Goal: Task Accomplishment & Management: Complete application form

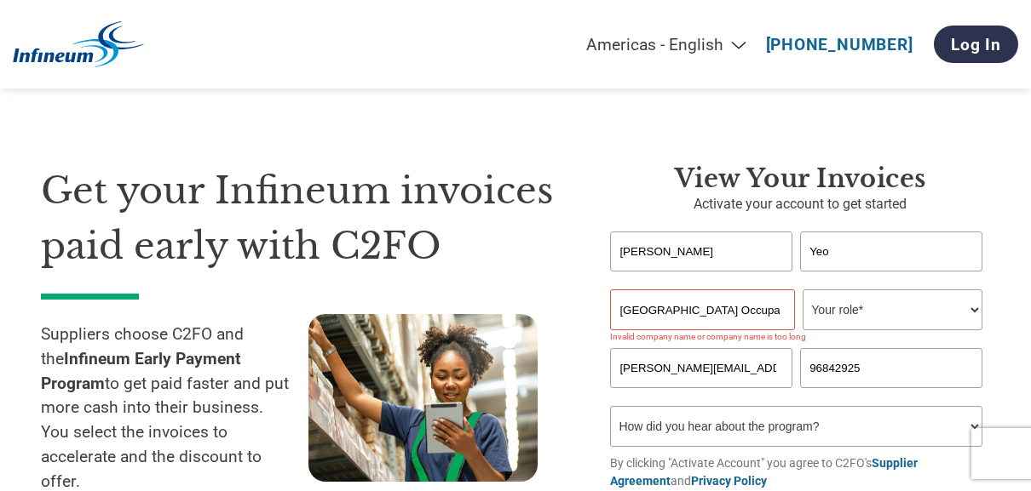
click at [915, 310] on select "Your role* CFO Controller Credit Manager Finance Director Treasurer CEO Preside…" at bounding box center [892, 310] width 180 height 41
select select "OFFICE_MANAGER"
click at [802, 291] on select "Your role* CFO Controller Credit Manager Finance Director Treasurer CEO Preside…" at bounding box center [892, 310] width 180 height 41
click at [775, 310] on input "[GEOGRAPHIC_DATA] Occupational Health Services Pte Ltd" at bounding box center [702, 310] width 185 height 41
click at [692, 304] on input "SINGAPORE OCCUPATIONAL HEALTH SERVICES PTE LTD" at bounding box center [702, 310] width 185 height 41
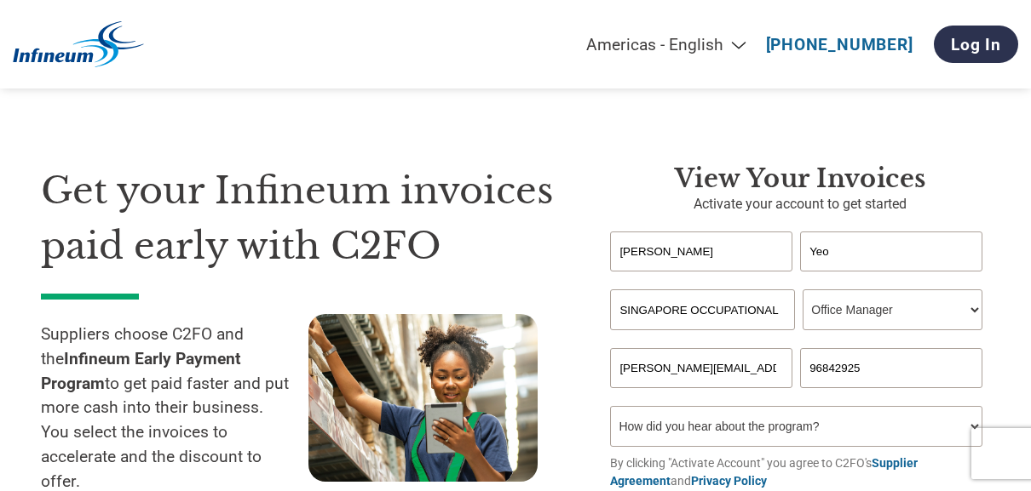
scroll to position [0, 155]
drag, startPoint x: 692, startPoint y: 304, endPoint x: 840, endPoint y: 326, distance: 149.9
click at [840, 326] on div "SINGAPORE OCCUPATIONAL HEALTH SERVICES PTE LTD Your role* CFO Controller Credit…" at bounding box center [800, 310] width 380 height 41
click at [802, 336] on div "Invalid company name or company name is too long" at bounding box center [796, 336] width 372 height 9
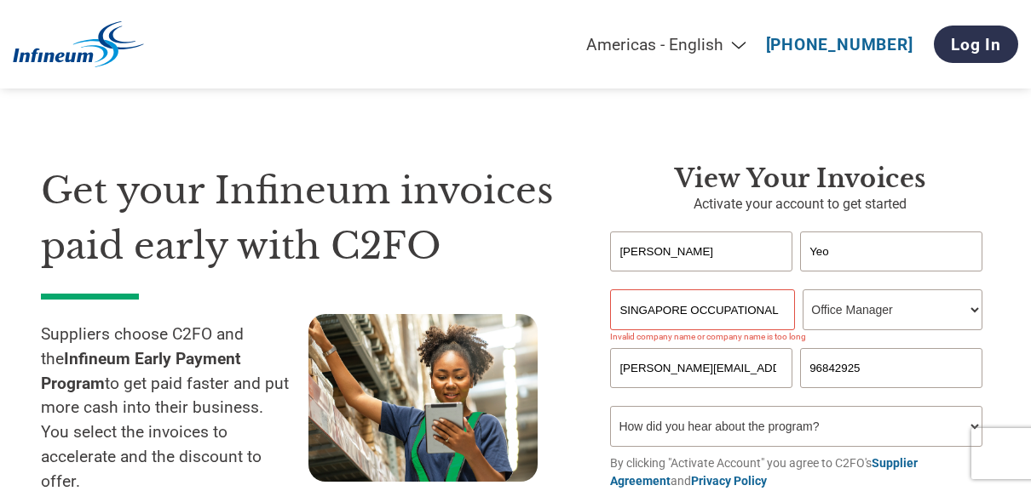
click at [768, 320] on input "SINGAPORE OCCUPATIONAL HEALTH SERVICES PTE LTD" at bounding box center [702, 310] width 185 height 41
click at [620, 313] on input "[GEOGRAPHIC_DATA] Occupational Health Services Pte Ltd" at bounding box center [702, 310] width 185 height 41
click at [783, 342] on div "Invalid company name or company name is too long" at bounding box center [796, 336] width 372 height 9
drag, startPoint x: 743, startPoint y: 315, endPoint x: 759, endPoint y: 313, distance: 16.4
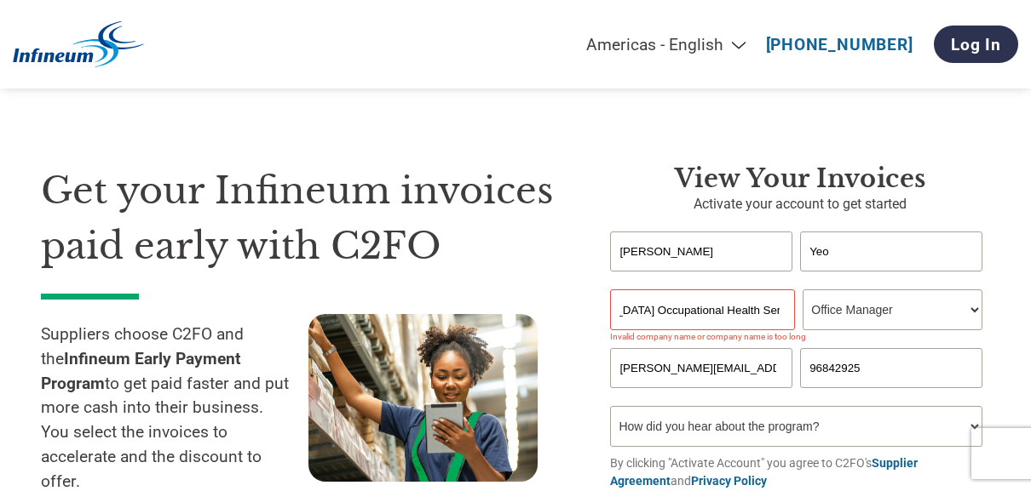
click at [807, 318] on div "Singapore Occupational Health Services Pte Ltd Your role* CFO Controller Credit…" at bounding box center [800, 310] width 380 height 41
click at [695, 302] on input "[GEOGRAPHIC_DATA] Occupational Health Services Pte Ltd" at bounding box center [702, 310] width 185 height 41
click at [744, 307] on input "[GEOGRAPHIC_DATA] Occupational Health Services Pte Ltd" at bounding box center [702, 310] width 185 height 41
drag, startPoint x: 753, startPoint y: 314, endPoint x: 770, endPoint y: 307, distance: 18.3
click at [754, 314] on input "[GEOGRAPHIC_DATA] Occupational Health Services Pte Ltd" at bounding box center [702, 310] width 185 height 41
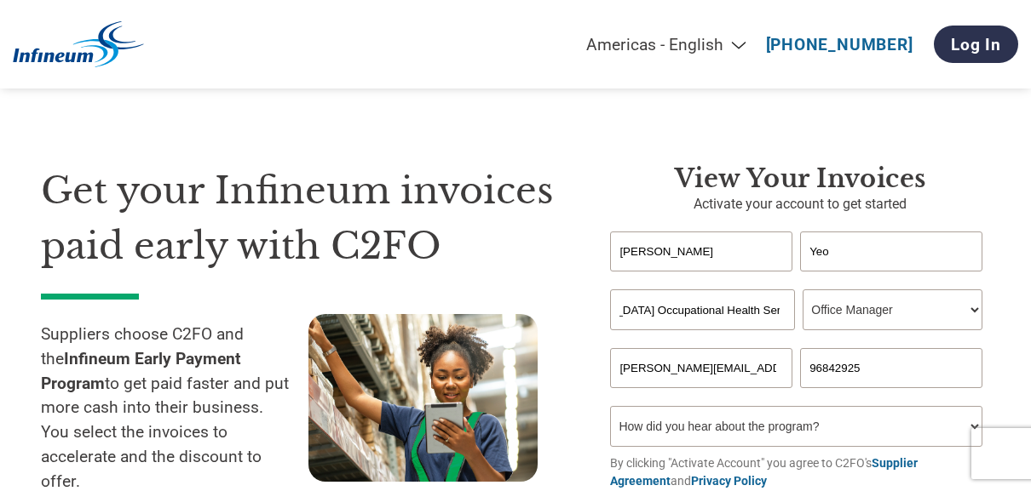
click at [774, 307] on input "[GEOGRAPHIC_DATA] Occupational Health Services Pte Ltd" at bounding box center [702, 310] width 185 height 41
click at [775, 308] on input "[GEOGRAPHIC_DATA] Occupational Health Services Pte Ltd" at bounding box center [702, 310] width 185 height 41
drag, startPoint x: 775, startPoint y: 308, endPoint x: 756, endPoint y: 316, distance: 20.2
click at [773, 309] on input "[GEOGRAPHIC_DATA] Occupational Health Services Pte Ltd" at bounding box center [702, 310] width 185 height 41
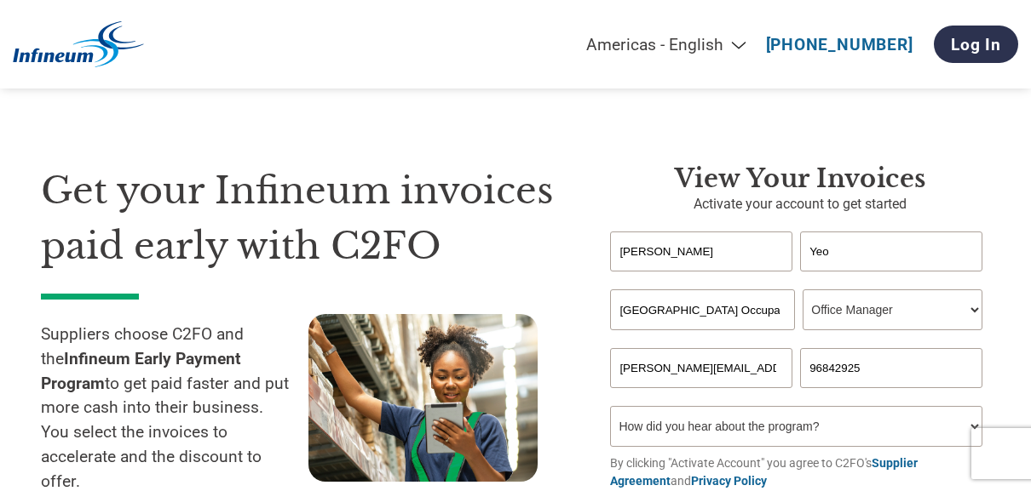
click at [656, 135] on div "Get your Infineum invoices paid early with C2FO Suppliers choose C2FO and the I…" at bounding box center [515, 317] width 949 height 445
drag, startPoint x: 767, startPoint y: 316, endPoint x: 796, endPoint y: 314, distance: 29.0
click at [796, 314] on div "Singapore Occupational Health Services Your role* CFO Controller Credit Manager…" at bounding box center [800, 310] width 380 height 41
click at [761, 309] on input "[GEOGRAPHIC_DATA] Occupational Health Services" at bounding box center [702, 310] width 185 height 41
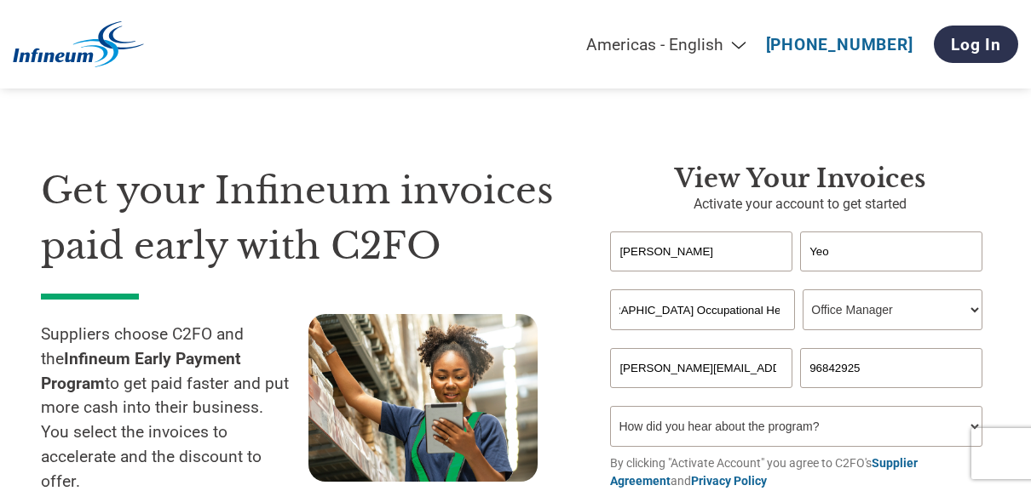
click at [776, 309] on input "[GEOGRAPHIC_DATA] Occupational Health Services" at bounding box center [702, 310] width 185 height 41
click at [784, 311] on input "[GEOGRAPHIC_DATA] Occupational Health Services Pte Ltd" at bounding box center [702, 310] width 185 height 41
click at [778, 311] on input "[GEOGRAPHIC_DATA] Occupational Health Services Pte Ltd" at bounding box center [702, 310] width 185 height 41
click at [644, 163] on div "Get your Infineum invoices paid early with C2FO Suppliers choose C2FO and the I…" at bounding box center [515, 317] width 949 height 445
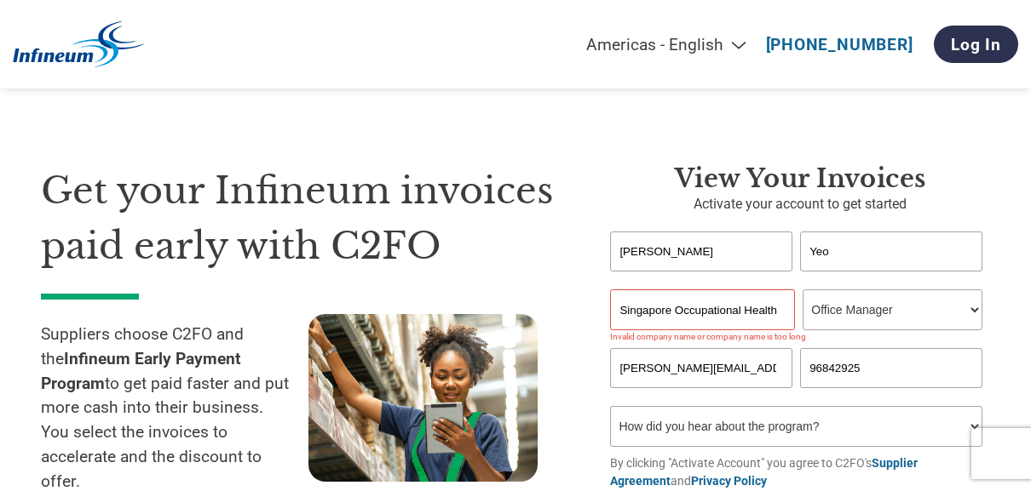
click at [779, 314] on input "Singapore Occupational Health Services Pte Ltd Pte Ltd" at bounding box center [702, 310] width 185 height 41
click at [772, 311] on input "Singapore Occupational Health Services Pte Ltd Pte Ltd" at bounding box center [702, 310] width 185 height 41
click at [766, 316] on input "Singapore Occupational Health Services Pte Ltd Pte Ltd" at bounding box center [702, 310] width 185 height 41
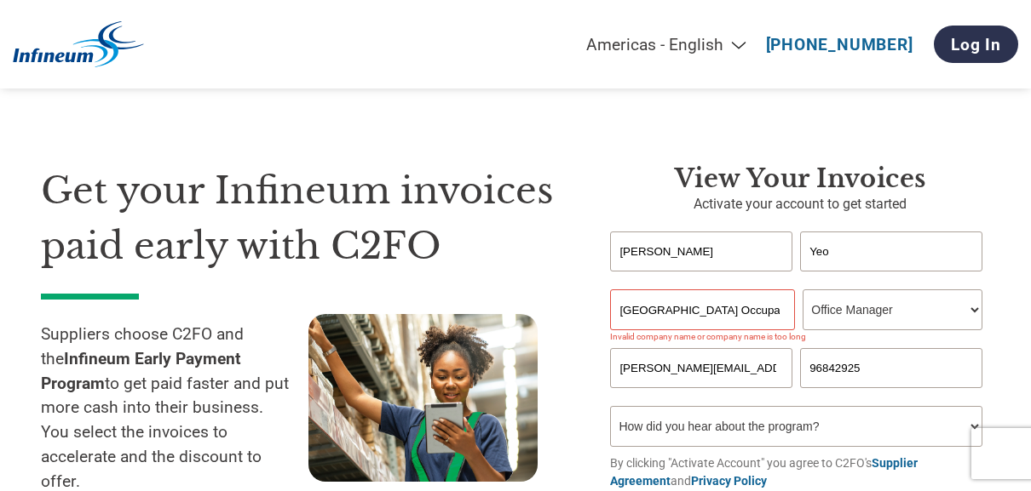
click at [634, 147] on div "Get your Infineum invoices paid early with C2FO Suppliers choose C2FO and the I…" at bounding box center [515, 317] width 949 height 445
click at [753, 316] on input "[GEOGRAPHIC_DATA] Occupational Health Services P L" at bounding box center [702, 310] width 185 height 41
click at [782, 312] on input "[GEOGRAPHIC_DATA] Occupational Health Services P L" at bounding box center [702, 310] width 185 height 41
drag, startPoint x: 780, startPoint y: 313, endPoint x: 799, endPoint y: 313, distance: 18.7
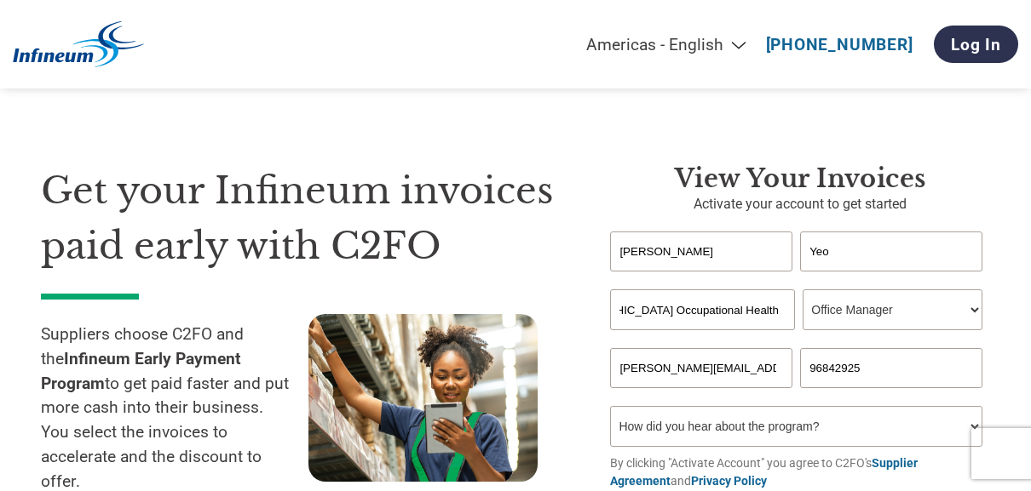
click at [799, 313] on div "Singapore Occupational Health Services P L Your role* CFO Controller Credit Man…" at bounding box center [800, 310] width 380 height 41
click at [766, 309] on input "[GEOGRAPHIC_DATA] Occupational Health Services P L" at bounding box center [702, 310] width 185 height 41
drag, startPoint x: 768, startPoint y: 313, endPoint x: 787, endPoint y: 312, distance: 18.8
click at [787, 312] on input "[GEOGRAPHIC_DATA] Occupational Health Services P L" at bounding box center [702, 310] width 185 height 41
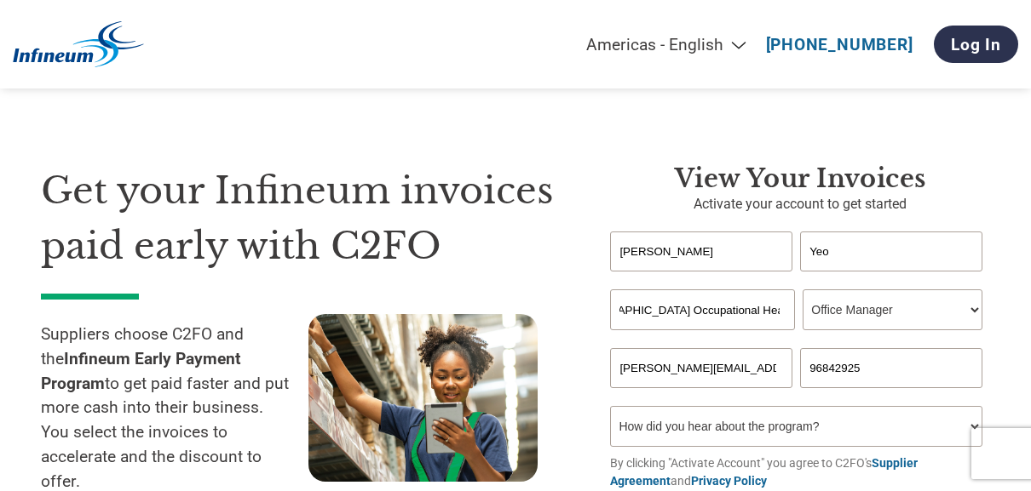
type input "[GEOGRAPHIC_DATA] Occupational Health Services"
click at [734, 187] on h3 "View Your Invoices" at bounding box center [800, 179] width 380 height 31
click at [927, 422] on select "How did you hear about the program? Received a letter Email Social Media Online…" at bounding box center [796, 426] width 372 height 41
select select "Email"
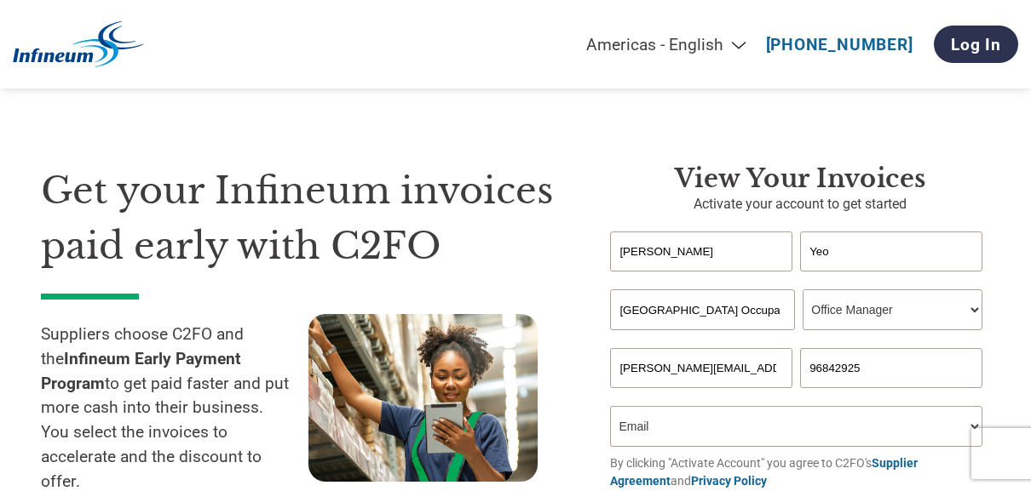
click at [610, 411] on select "How did you hear about the program? Received a letter Email Social Media Online…" at bounding box center [796, 426] width 372 height 41
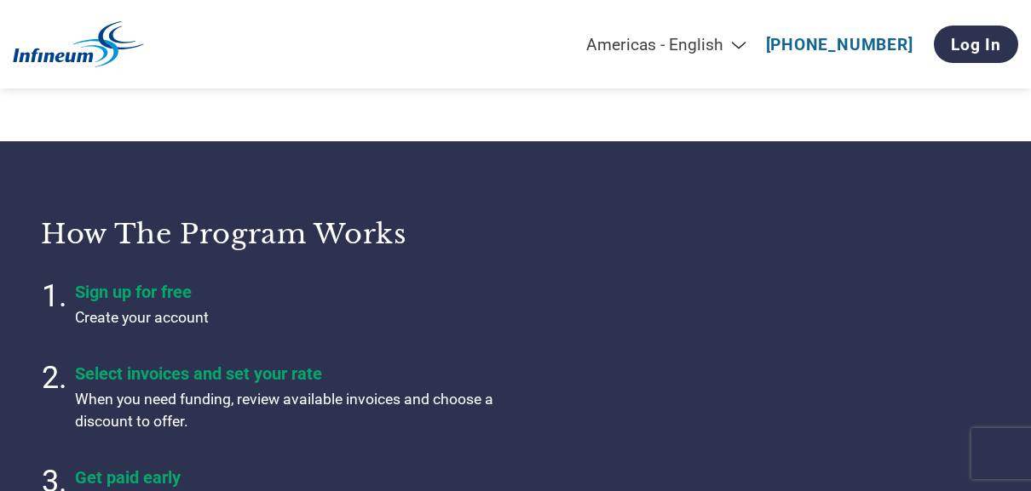
scroll to position [24, 0]
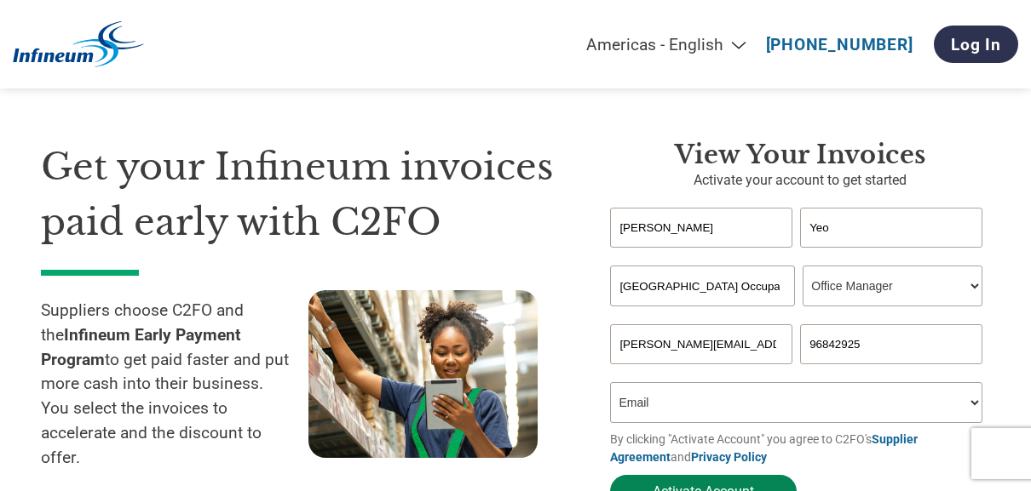
click at [744, 485] on button "Activate Account" at bounding box center [703, 491] width 187 height 33
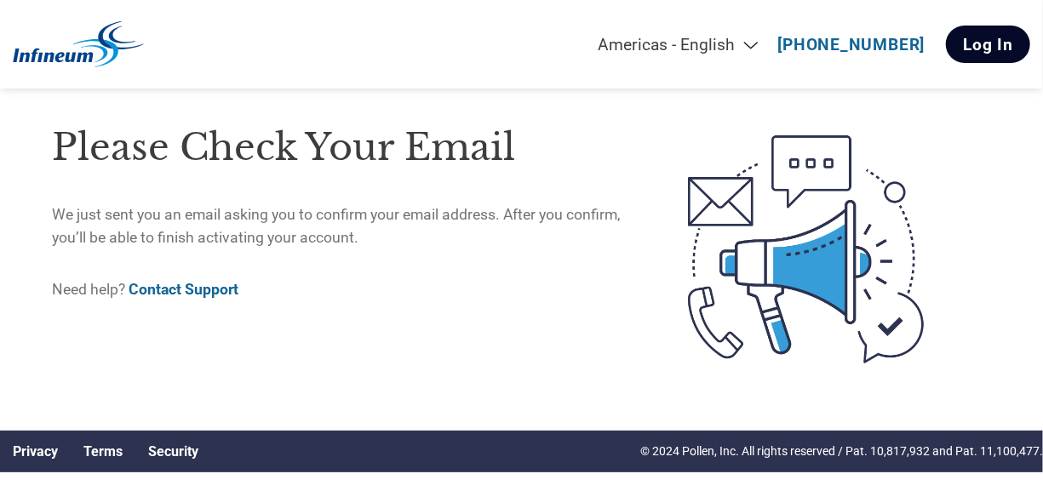
click at [975, 38] on link "Log In" at bounding box center [988, 44] width 84 height 37
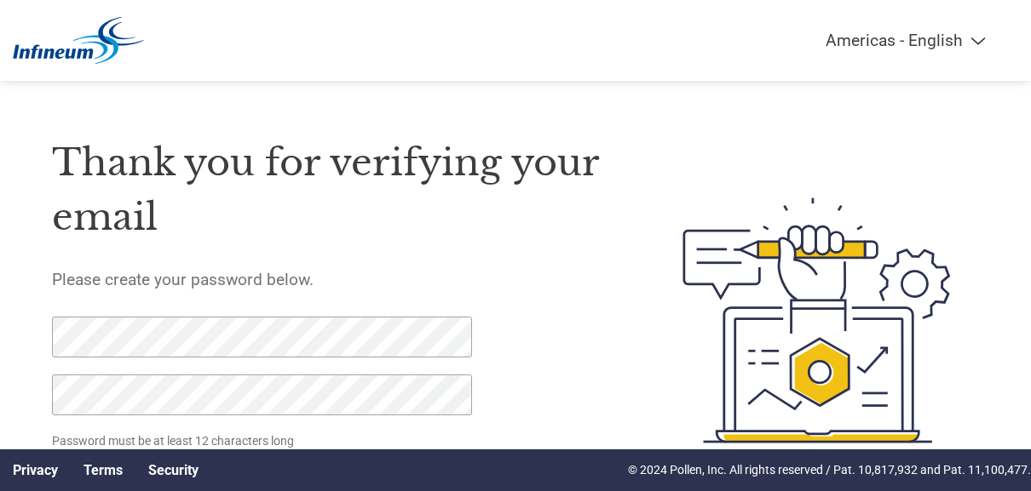
click at [18, 309] on div "Thank you for verifying your email Please create your password below. Password …" at bounding box center [515, 321] width 1031 height 420
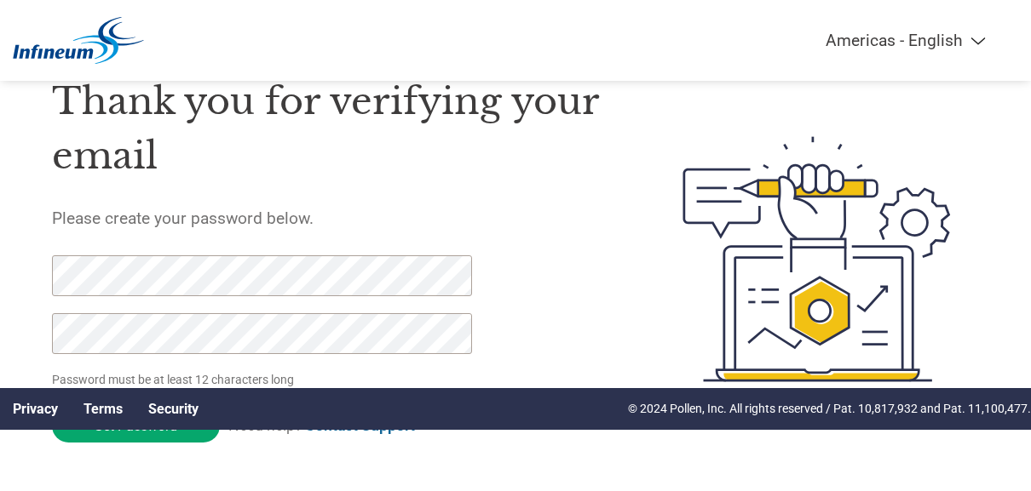
scroll to position [82, 0]
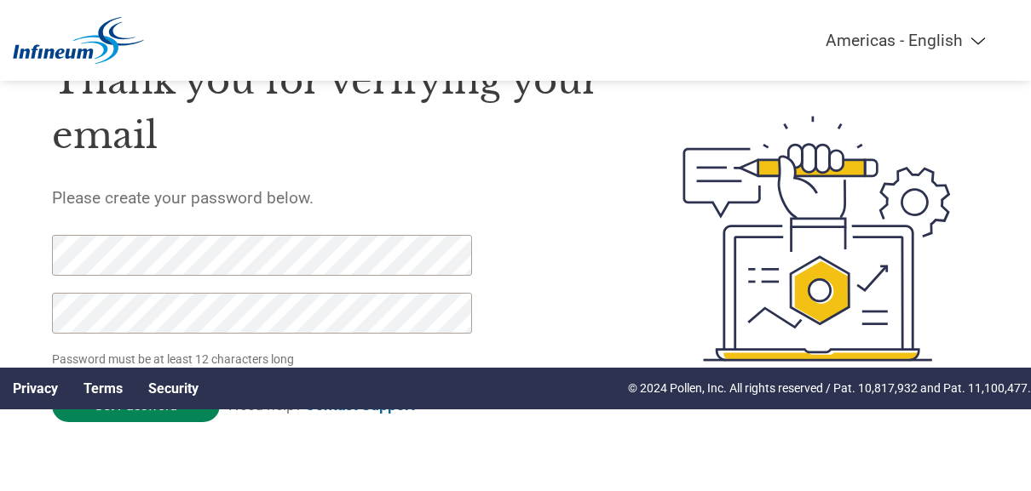
click at [186, 416] on input "Set Password" at bounding box center [136, 405] width 168 height 33
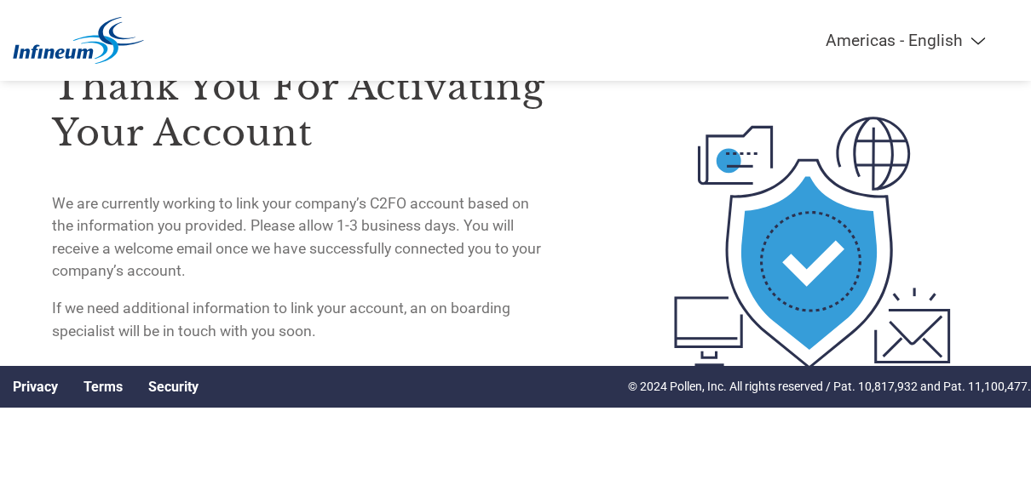
scroll to position [94, 0]
